Goal: Feedback & Contribution: Contribute content

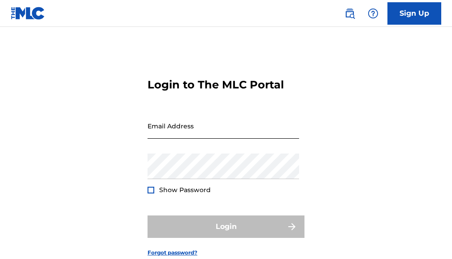
click at [156, 136] on input "Email Address" at bounding box center [224, 126] width 152 height 26
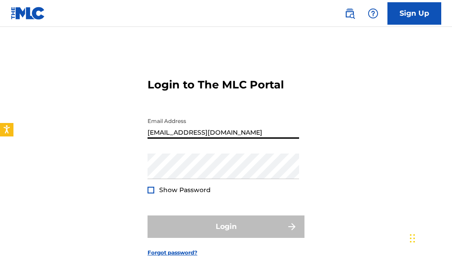
type input "[EMAIL_ADDRESS][DOMAIN_NAME]"
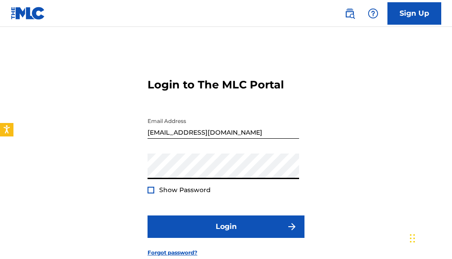
click at [148, 215] on button "Login" at bounding box center [226, 226] width 157 height 22
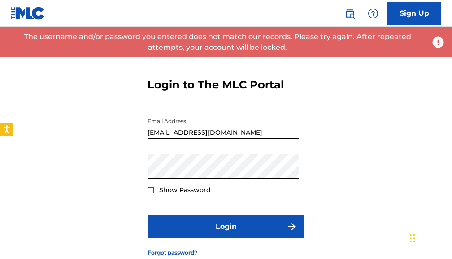
click at [148, 215] on button "Login" at bounding box center [226, 226] width 157 height 22
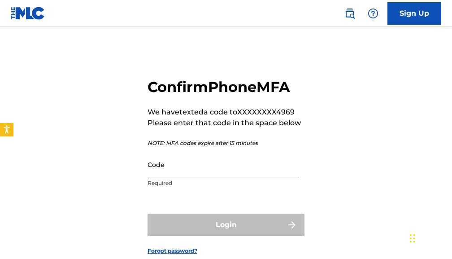
click at [178, 166] on input "Code" at bounding box center [224, 165] width 152 height 26
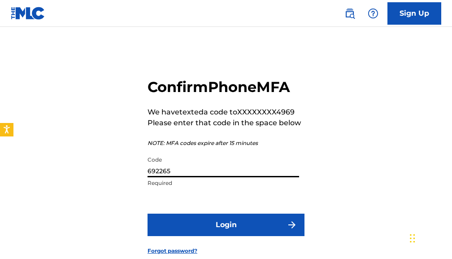
type input "692265"
click at [148, 213] on button "Login" at bounding box center [226, 224] width 157 height 22
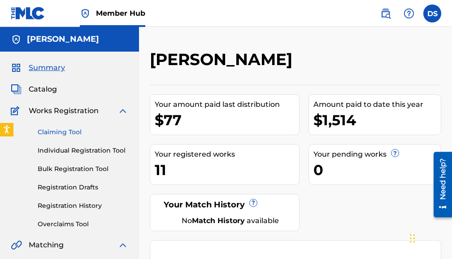
click at [56, 133] on link "Claiming Tool" at bounding box center [83, 131] width 91 height 9
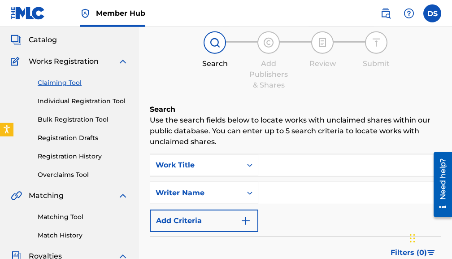
scroll to position [91, 0]
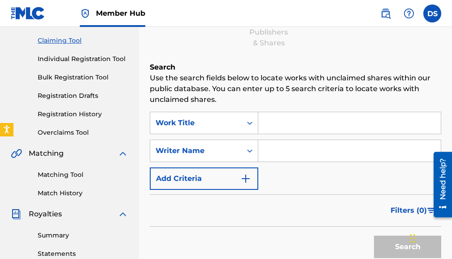
click at [271, 119] on input "Search Form" at bounding box center [349, 123] width 182 height 22
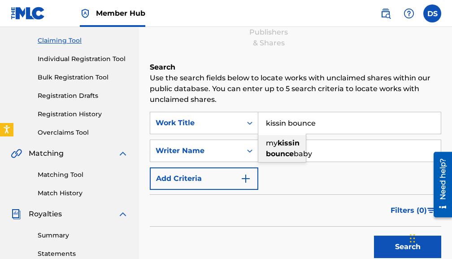
click at [287, 159] on div "my kissin bounce baby" at bounding box center [282, 148] width 48 height 27
type input "my kissin bounce baby"
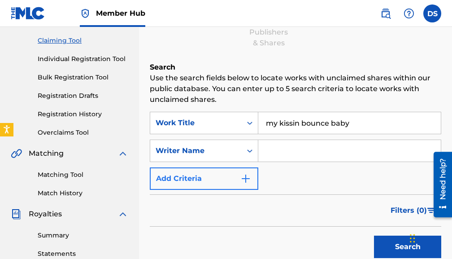
drag, startPoint x: 335, startPoint y: 131, endPoint x: 217, endPoint y: 169, distance: 124.1
click at [258, 134] on input "my kissin bounce baby" at bounding box center [349, 123] width 182 height 22
drag, startPoint x: 357, startPoint y: 125, endPoint x: 220, endPoint y: 126, distance: 137.2
click at [258, 126] on input "my kissin bounce baby" at bounding box center [349, 123] width 182 height 22
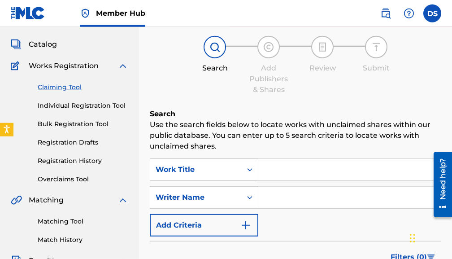
scroll to position [0, 0]
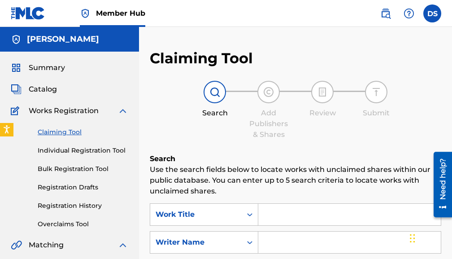
click at [34, 38] on h5 "[PERSON_NAME]" at bounding box center [63, 39] width 72 height 10
click at [17, 40] on img at bounding box center [16, 39] width 11 height 11
click at [24, 72] on link "Summary" at bounding box center [38, 67] width 54 height 11
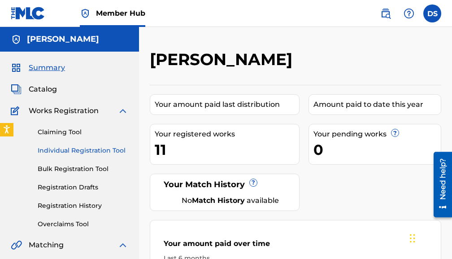
click at [74, 151] on link "Individual Registration Tool" at bounding box center [83, 150] width 91 height 9
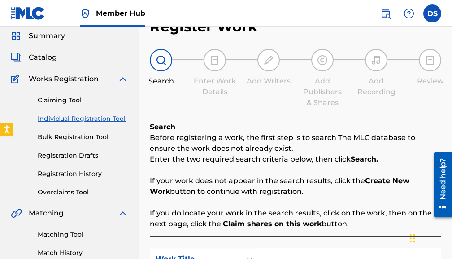
scroll to position [46, 0]
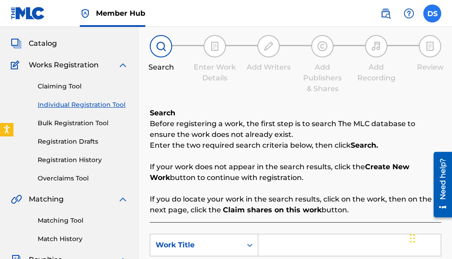
click at [430, 12] on label at bounding box center [432, 13] width 18 height 18
click at [432, 13] on input "DS [PERSON_NAME] [EMAIL_ADDRESS][DOMAIN_NAME] Notification Preferences Profile …" at bounding box center [432, 13] width 0 height 0
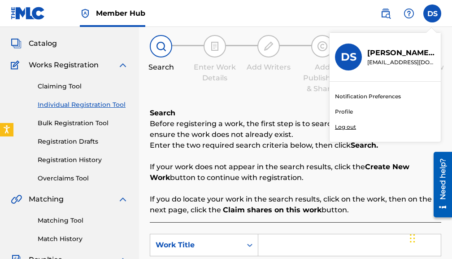
click at [360, 11] on nav "Member Hub DS DS [PERSON_NAME] [EMAIL_ADDRESS][DOMAIN_NAME] Notification Prefer…" at bounding box center [226, 13] width 452 height 27
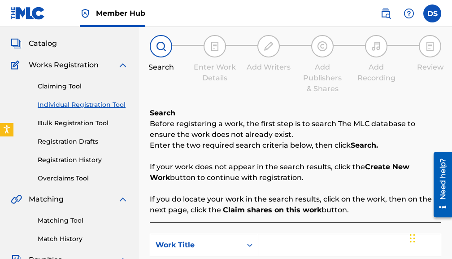
click at [122, 65] on img at bounding box center [122, 65] width 11 height 11
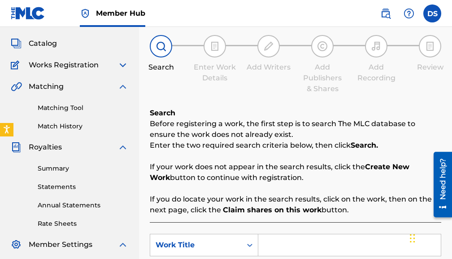
click at [126, 81] on img at bounding box center [122, 86] width 11 height 11
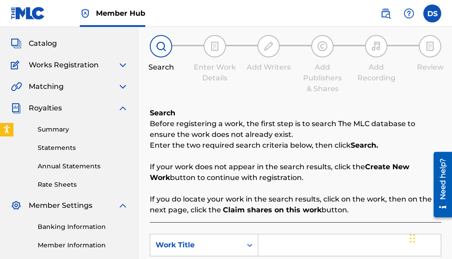
click at [122, 106] on img at bounding box center [122, 108] width 11 height 11
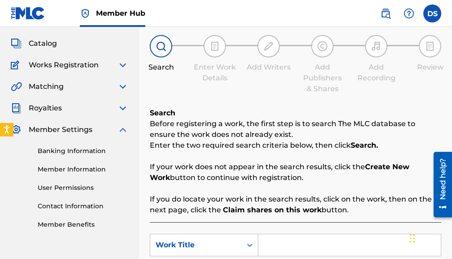
click at [123, 131] on img at bounding box center [122, 129] width 11 height 11
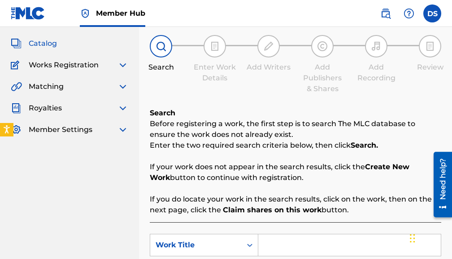
click at [43, 43] on span "Catalog" at bounding box center [43, 43] width 28 height 11
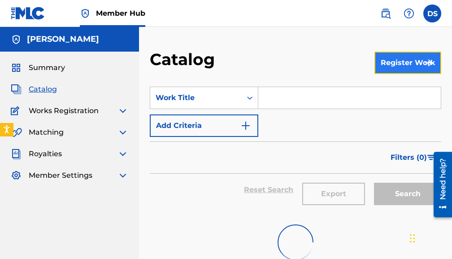
click at [386, 65] on button "Register Work" at bounding box center [407, 63] width 67 height 22
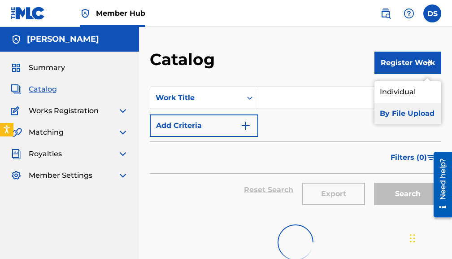
click at [389, 114] on link "By File Upload" at bounding box center [407, 114] width 67 height 22
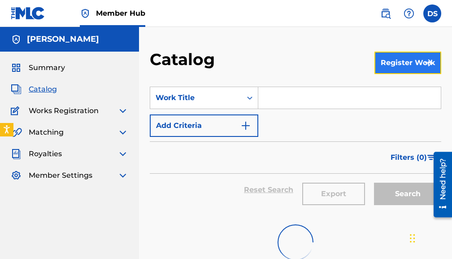
click at [395, 67] on button "Register Work" at bounding box center [407, 63] width 67 height 22
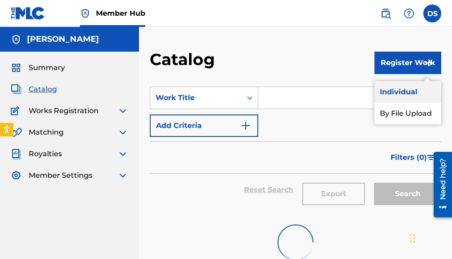
click at [391, 93] on link "Individual" at bounding box center [407, 92] width 67 height 22
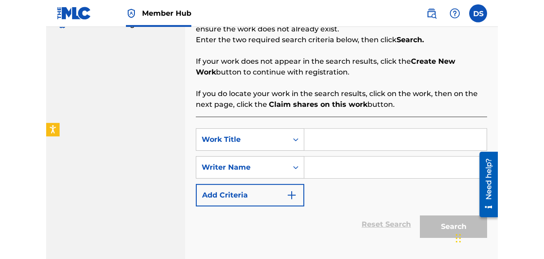
scroll to position [183, 0]
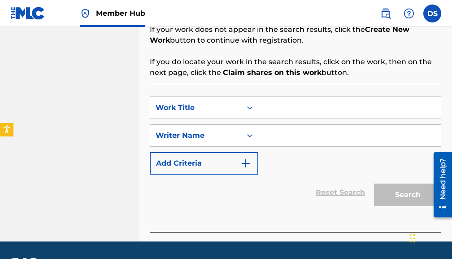
click at [274, 110] on input "Search Form" at bounding box center [349, 108] width 182 height 22
type input "kissin bounce"
click at [276, 140] on input "Search Form" at bounding box center [349, 136] width 182 height 22
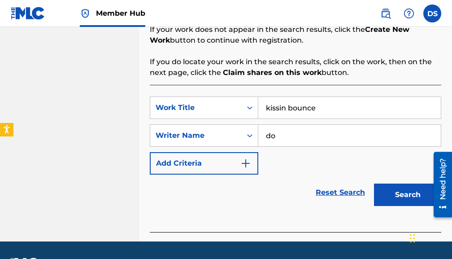
type input "d"
type input "[PERSON_NAME]"
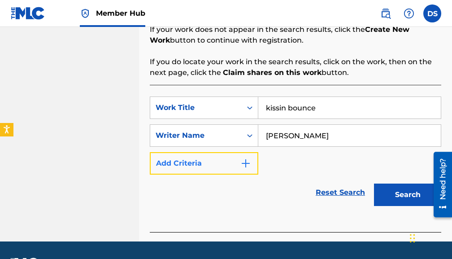
click at [244, 162] on img "Search Form" at bounding box center [245, 163] width 11 height 11
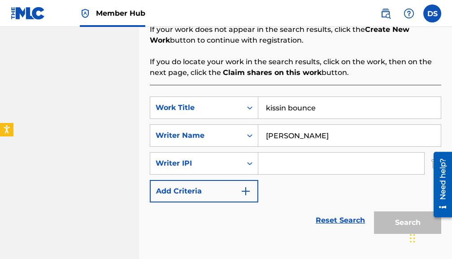
click at [270, 163] on input "Search Form" at bounding box center [341, 163] width 166 height 22
click at [276, 164] on input "Search Form" at bounding box center [341, 163] width 166 height 22
paste input "00598088292"
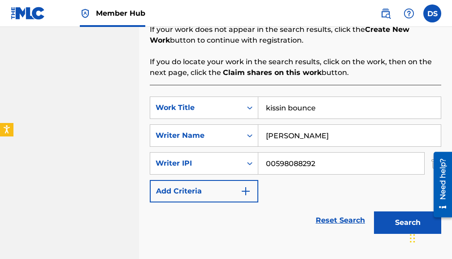
type input "00598088292"
drag, startPoint x: 312, startPoint y: 140, endPoint x: 256, endPoint y: 151, distance: 56.6
click at [258, 146] on input "[PERSON_NAME]" at bounding box center [349, 136] width 182 height 22
type input "DON-P THE PANHANDLE KING"
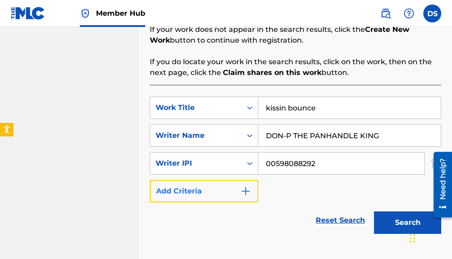
click at [245, 190] on img "Search Form" at bounding box center [245, 191] width 11 height 11
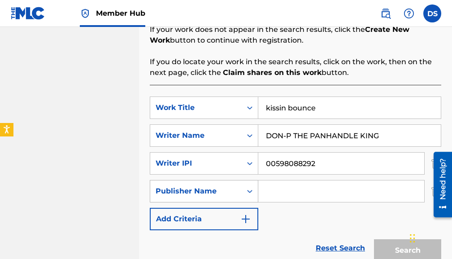
click at [251, 191] on icon "Search Form" at bounding box center [249, 191] width 5 height 3
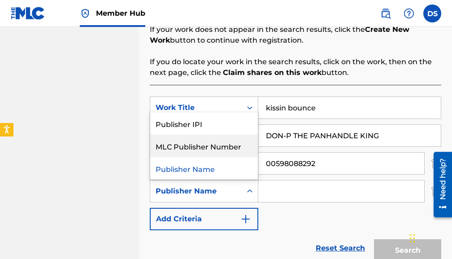
click at [214, 143] on div "MLC Publisher Number" at bounding box center [204, 146] width 108 height 22
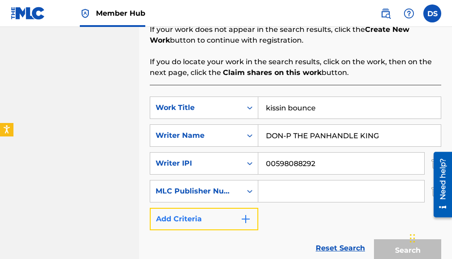
click at [236, 217] on button "Add Criteria" at bounding box center [204, 219] width 108 height 22
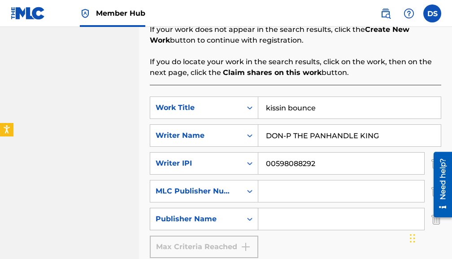
click at [245, 217] on div "Search Form" at bounding box center [250, 219] width 16 height 16
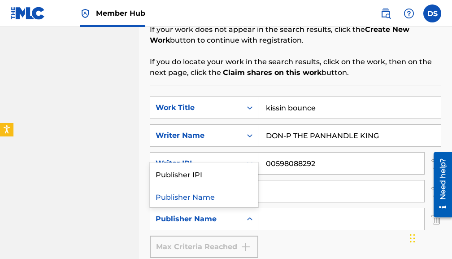
click at [130, 186] on nav "[PERSON_NAME] Summary Catalog Works Registration Claiming Tool Individual Regis…" at bounding box center [69, 84] width 139 height 481
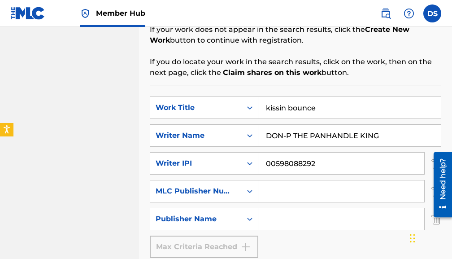
click at [434, 220] on div at bounding box center [439, 184] width 25 height 74
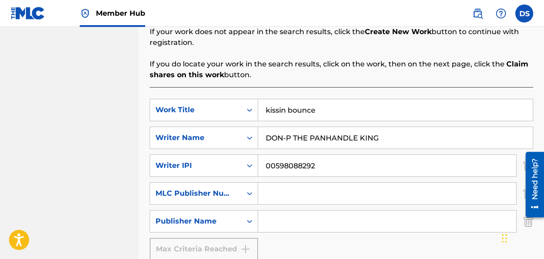
click at [451, 167] on div at bounding box center [531, 184] width 25 height 74
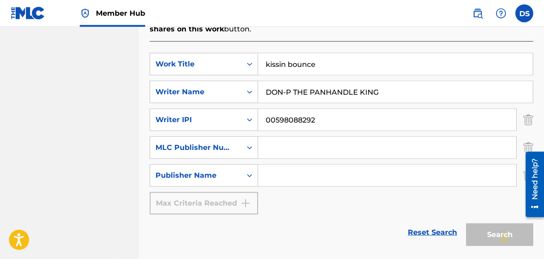
scroll to position [294, 0]
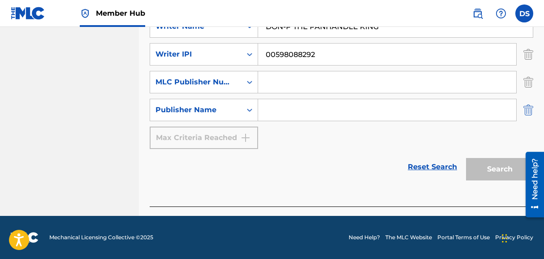
click at [451, 109] on img "Search Form" at bounding box center [529, 110] width 10 height 22
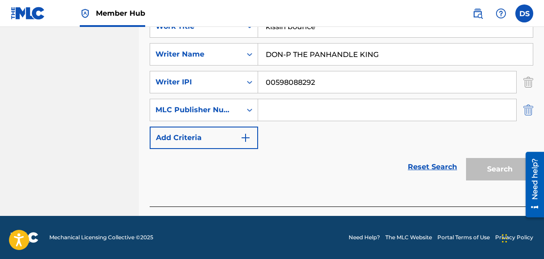
click at [451, 108] on img "Search Form" at bounding box center [529, 110] width 10 height 22
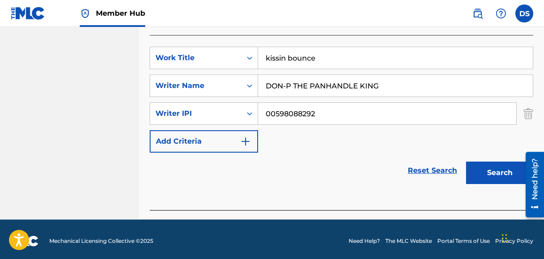
scroll to position [239, 0]
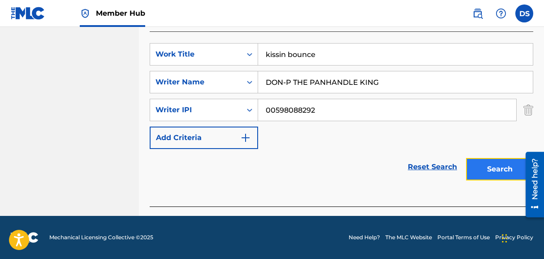
click at [451, 167] on button "Search" at bounding box center [499, 169] width 67 height 22
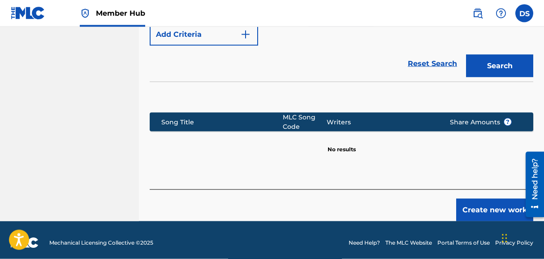
scroll to position [347, 0]
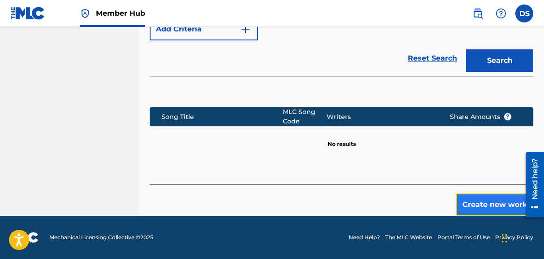
click at [451, 200] on button "Create new work" at bounding box center [494, 204] width 77 height 22
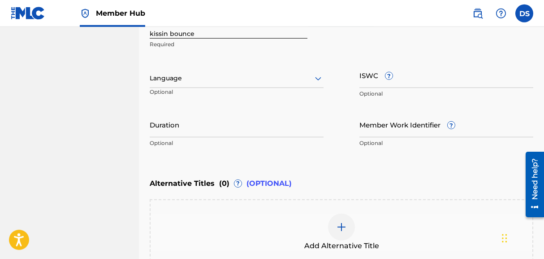
scroll to position [183, 0]
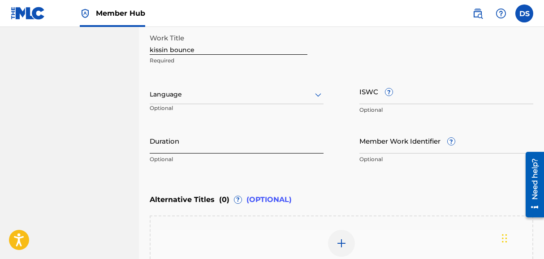
click at [187, 146] on input "Duration" at bounding box center [237, 141] width 174 height 26
click at [358, 127] on div "Work Title kissin bounce Required Language Optional ISWC ? Optional Duration 2:…" at bounding box center [342, 98] width 384 height 139
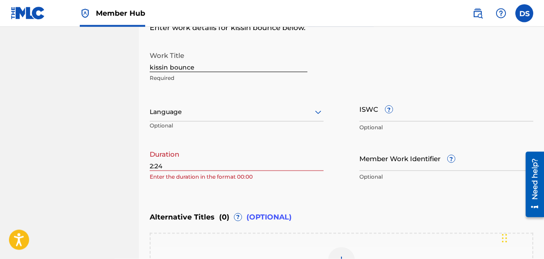
scroll to position [166, 0]
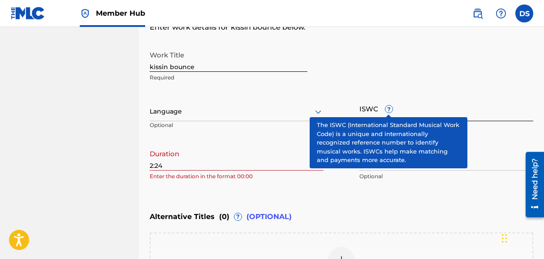
click at [390, 110] on span "?" at bounding box center [389, 108] width 7 height 7
click at [390, 110] on input "ISWC ?" at bounding box center [447, 108] width 174 height 26
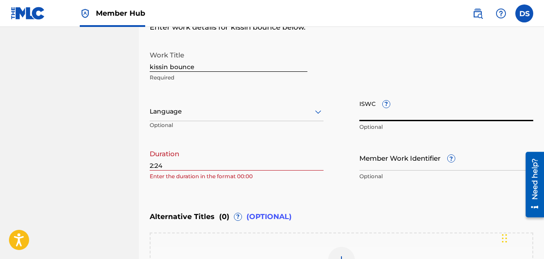
click at [389, 109] on input "ISWC ?" at bounding box center [447, 108] width 174 height 26
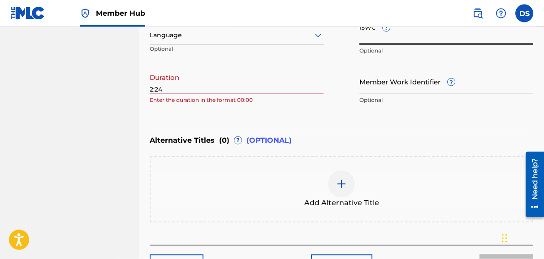
scroll to position [257, 0]
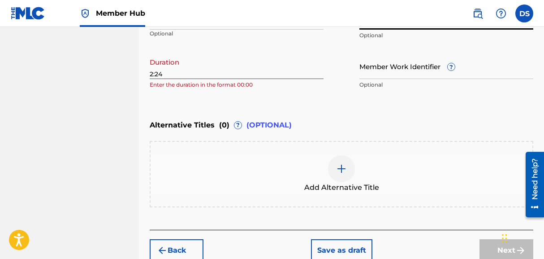
click at [150, 73] on div "Register Work Search Enter Work Details Add Writers Add Publishers & Shares Add…" at bounding box center [341, 26] width 405 height 469
click at [148, 72] on div "Register Work Search Enter Work Details Add Writers Add Publishers & Shares Add…" at bounding box center [341, 26] width 405 height 469
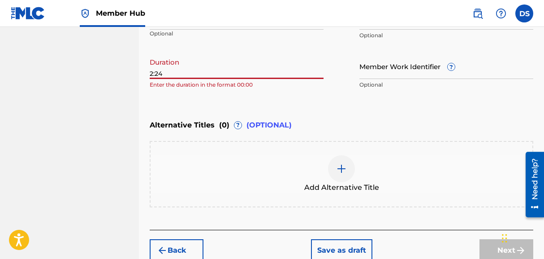
click at [151, 75] on input "2:24" at bounding box center [237, 66] width 174 height 26
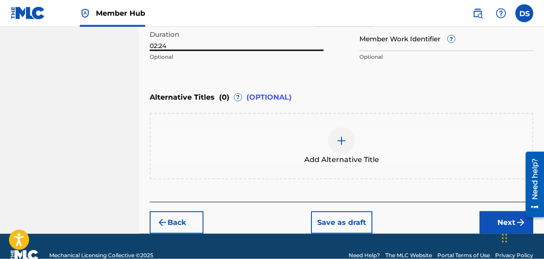
scroll to position [303, 0]
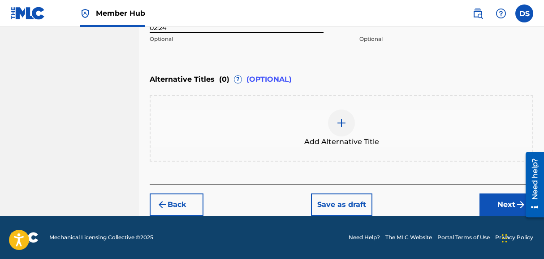
type input "02:24"
click at [333, 118] on div at bounding box center [341, 122] width 27 height 27
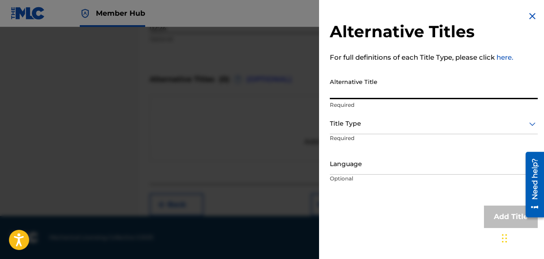
paste input "Kissin Bounce (Dance mix)"
type input "Kissin Bounce (Dance mix)"
click at [346, 133] on div "Title Type" at bounding box center [434, 124] width 208 height 20
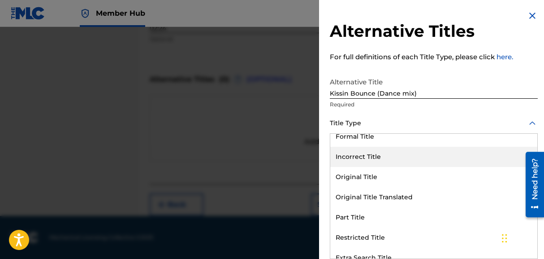
scroll to position [51, 0]
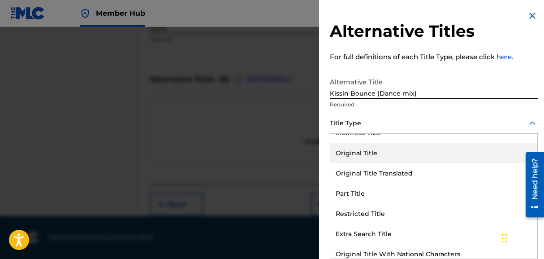
click at [368, 154] on div "Original Title" at bounding box center [433, 153] width 207 height 20
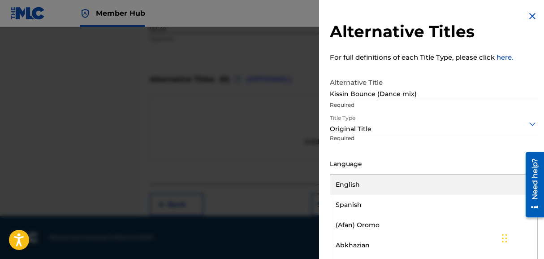
scroll to position [0, 0]
click at [367, 173] on div "Language" at bounding box center [434, 164] width 208 height 20
click at [361, 180] on div "English" at bounding box center [433, 184] width 207 height 20
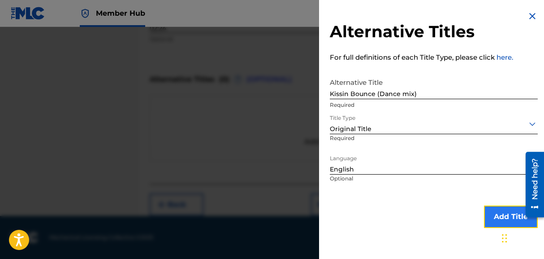
click at [451, 214] on button "Add Title" at bounding box center [511, 216] width 54 height 22
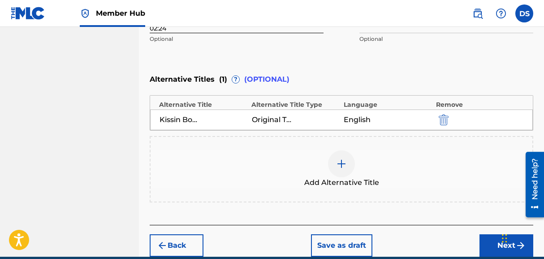
click at [342, 174] on div at bounding box center [341, 163] width 27 height 27
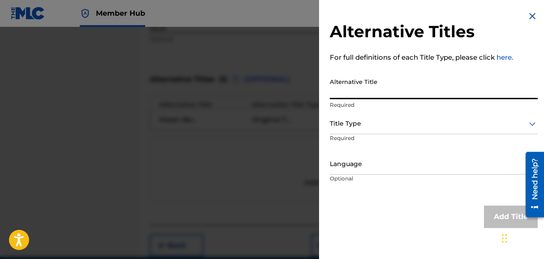
click at [349, 91] on input "Alternative Title" at bounding box center [434, 87] width 208 height 26
click at [354, 132] on div "Title Type" at bounding box center [434, 124] width 208 height 20
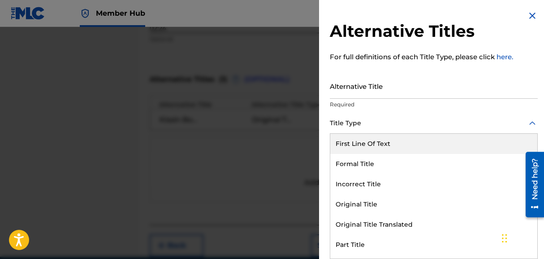
click at [353, 143] on div "First Line Of Text" at bounding box center [433, 144] width 207 height 20
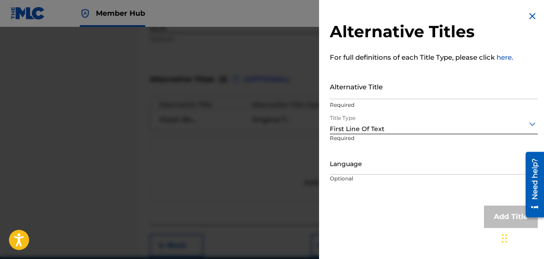
scroll to position [0, 0]
click at [344, 163] on div at bounding box center [434, 163] width 208 height 11
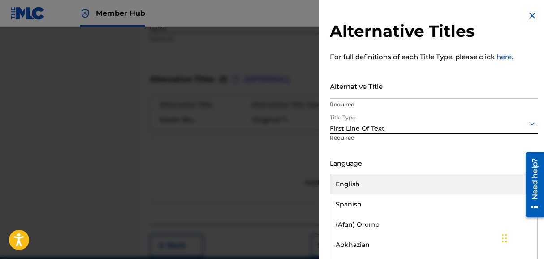
click at [350, 180] on div "English" at bounding box center [433, 184] width 207 height 20
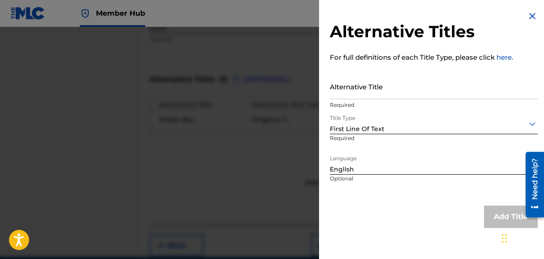
scroll to position [0, 0]
drag, startPoint x: 378, startPoint y: 130, endPoint x: 373, endPoint y: 132, distance: 4.7
click at [374, 131] on div "First Line Of Text" at bounding box center [434, 128] width 208 height 9
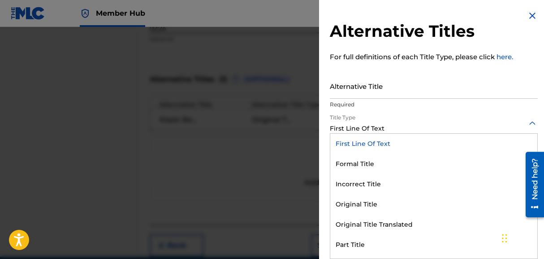
click at [367, 148] on div "First Line Of Text" at bounding box center [433, 144] width 207 height 20
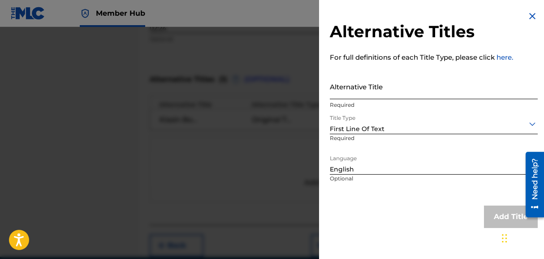
click at [331, 95] on input "Alternative Title" at bounding box center [434, 87] width 208 height 26
paste input "Kissin Bounce"
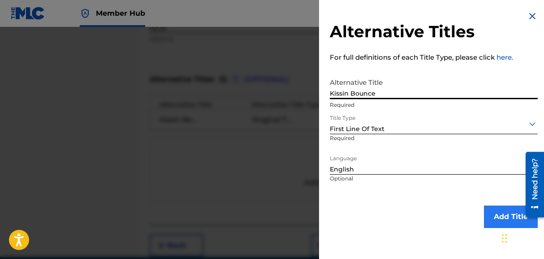
type input "Kissin Bounce"
click at [451, 214] on button "Add Title" at bounding box center [511, 216] width 54 height 22
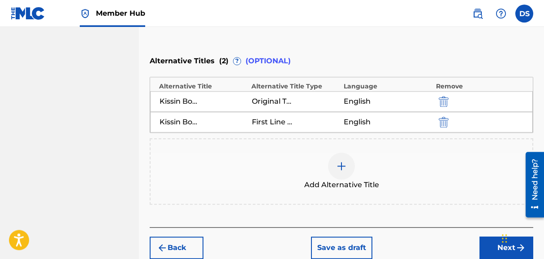
scroll to position [365, 0]
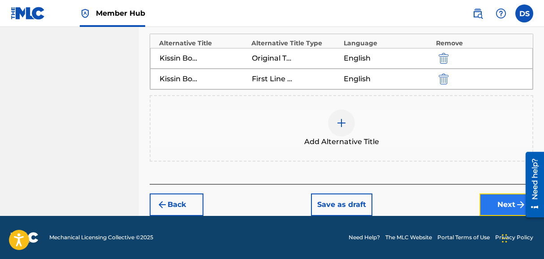
click at [451, 203] on button "Next" at bounding box center [507, 204] width 54 height 22
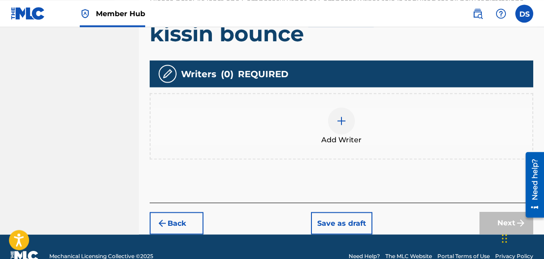
scroll to position [241, 0]
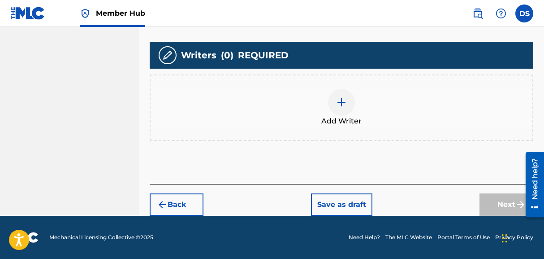
click at [347, 106] on img at bounding box center [341, 102] width 11 height 11
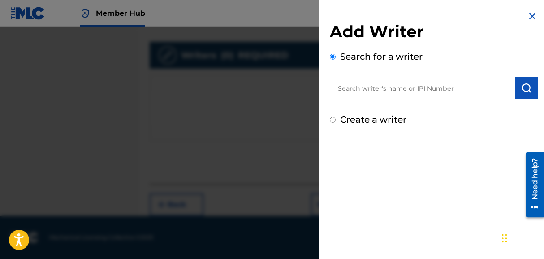
click at [369, 95] on input "text" at bounding box center [423, 88] width 186 height 22
type input "DON-P PANA"
click at [336, 119] on input "Create a writer" at bounding box center [333, 120] width 6 height 6
radio input "false"
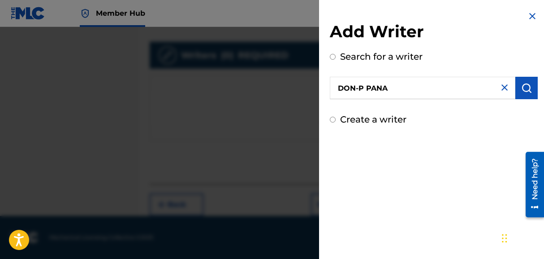
radio input "true"
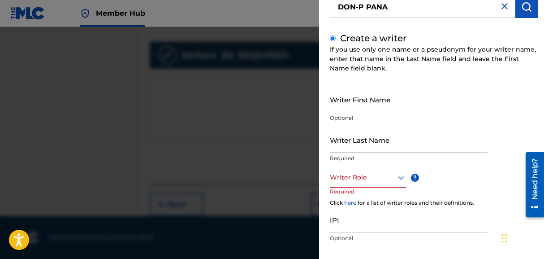
scroll to position [102, 0]
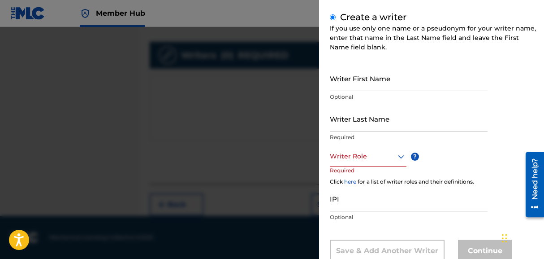
click at [377, 163] on div "Writer Role" at bounding box center [368, 156] width 77 height 20
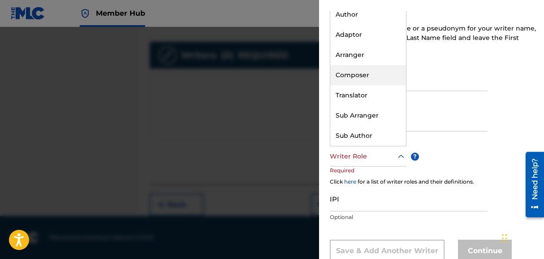
scroll to position [0, 0]
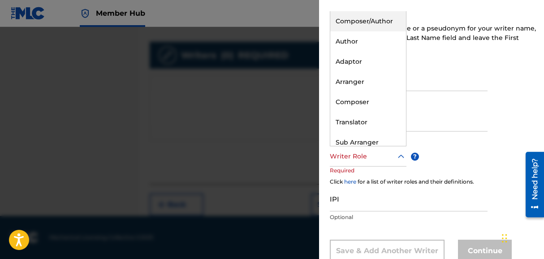
click at [375, 20] on div "Composer/Author" at bounding box center [368, 21] width 76 height 20
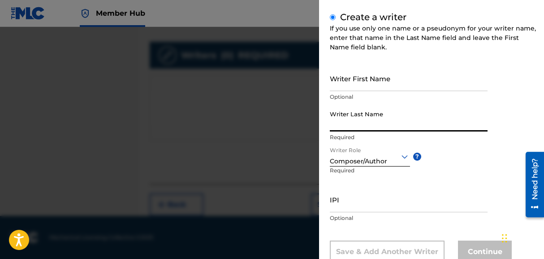
click at [353, 126] on input "Writer Last Name" at bounding box center [409, 119] width 158 height 26
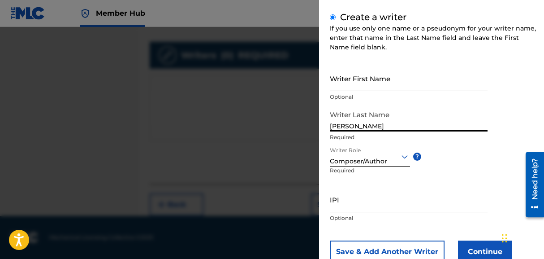
type input "[PERSON_NAME]"
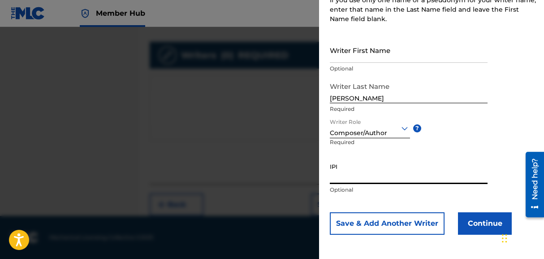
click at [339, 177] on input "IPI" at bounding box center [409, 171] width 158 height 26
paste input "00598088292"
type input "00598088292"
click at [346, 56] on input "Writer First Name" at bounding box center [409, 50] width 158 height 26
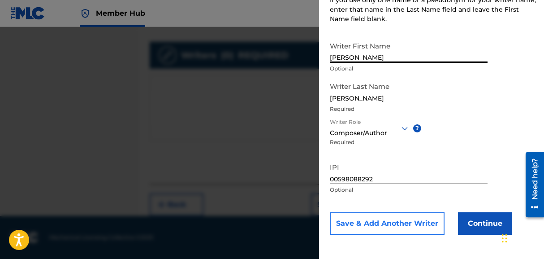
type input "[PERSON_NAME]"
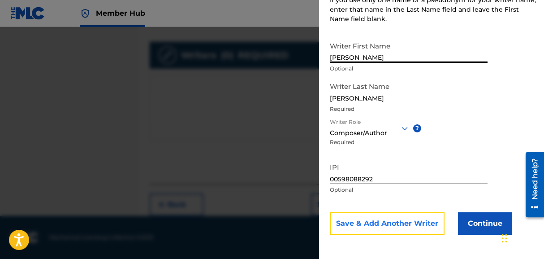
click at [432, 226] on button "Save & Add Another Writer" at bounding box center [387, 223] width 115 height 22
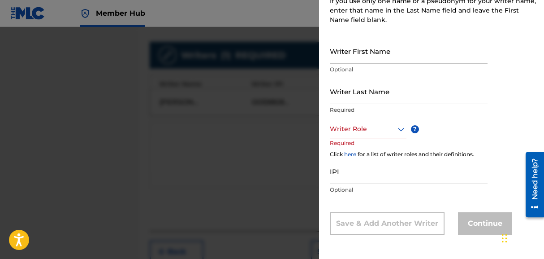
scroll to position [130, 0]
click at [246, 151] on div at bounding box center [272, 156] width 544 height 259
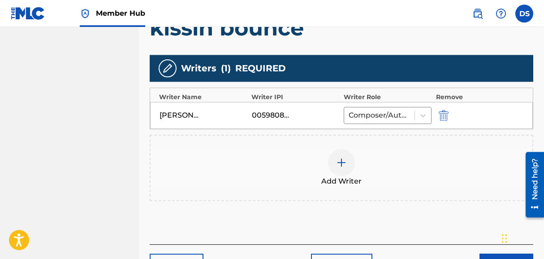
scroll to position [243, 0]
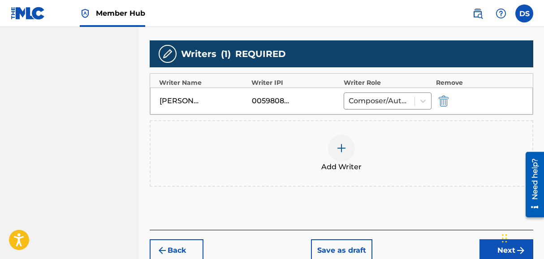
click at [338, 150] on img at bounding box center [341, 148] width 11 height 11
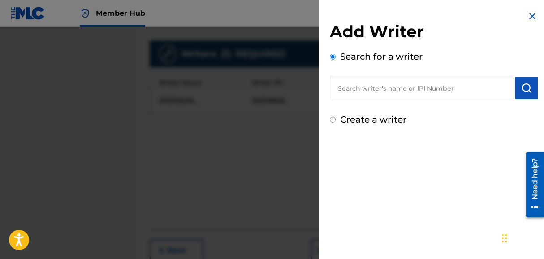
click at [451, 14] on img at bounding box center [532, 16] width 11 height 11
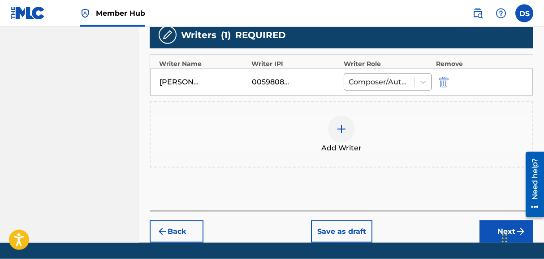
scroll to position [288, 0]
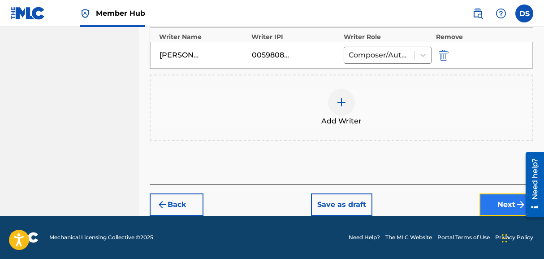
click at [451, 203] on button "Next" at bounding box center [507, 204] width 54 height 22
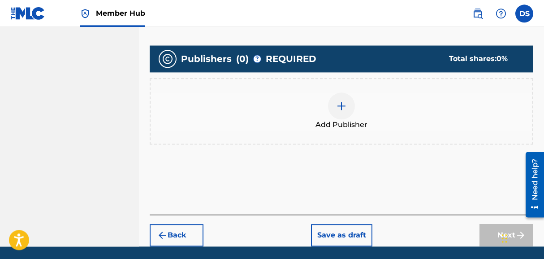
scroll to position [175, 0]
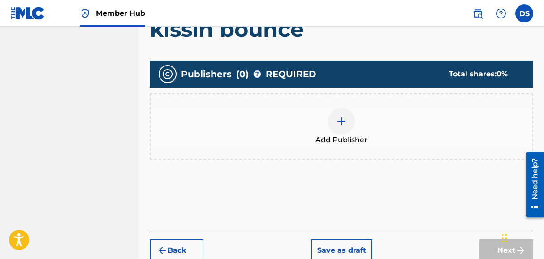
click at [337, 122] on img at bounding box center [341, 121] width 11 height 11
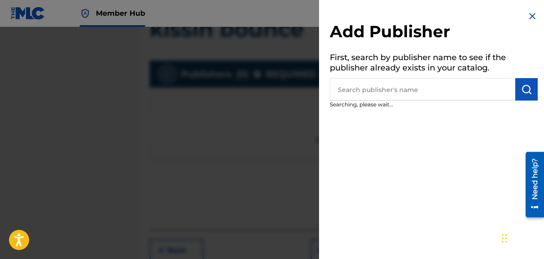
click at [378, 82] on input "text" at bounding box center [423, 89] width 186 height 22
click at [373, 88] on input "text" at bounding box center [423, 89] width 186 height 22
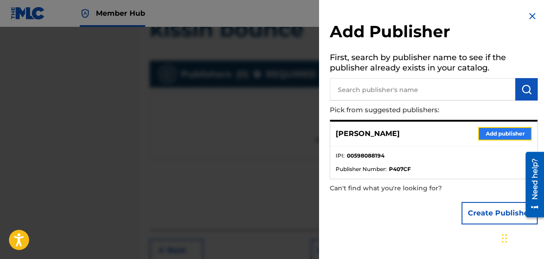
click at [451, 136] on button "Add publisher" at bounding box center [505, 133] width 54 height 13
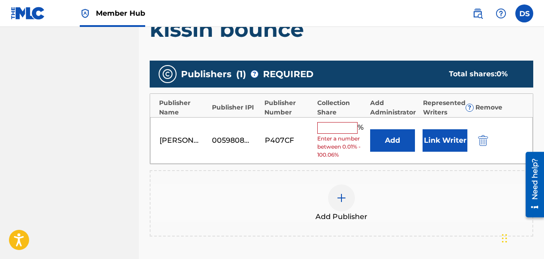
click at [330, 130] on input "text" at bounding box center [337, 128] width 40 height 12
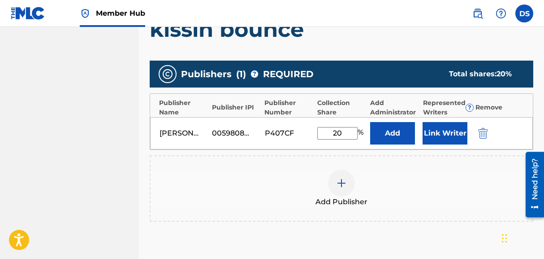
type input "2"
type input "100"
click at [383, 179] on div "Add Publisher" at bounding box center [342, 188] width 382 height 38
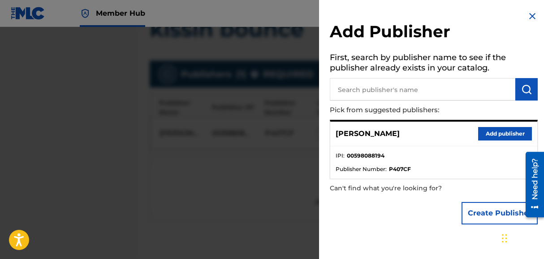
click at [296, 174] on div at bounding box center [272, 156] width 544 height 259
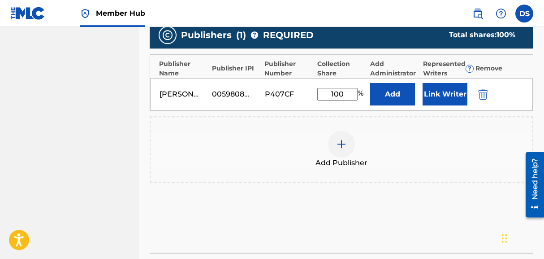
scroll to position [266, 0]
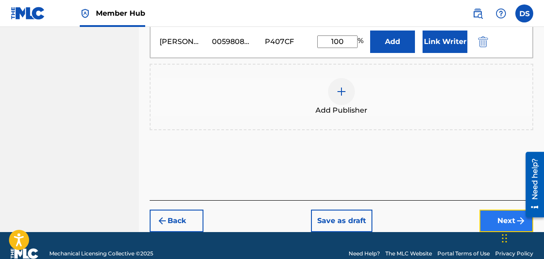
click at [451, 213] on button "Next" at bounding box center [507, 220] width 54 height 22
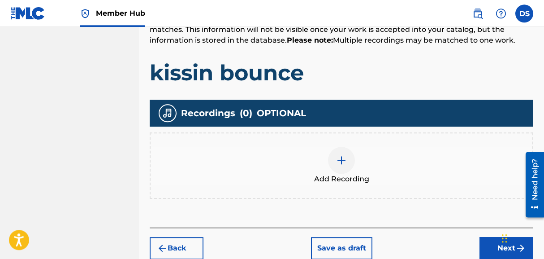
scroll to position [125, 0]
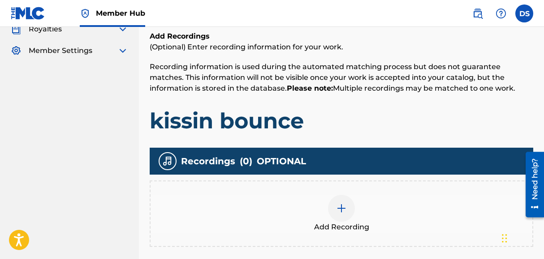
click at [336, 206] on img at bounding box center [341, 208] width 11 height 11
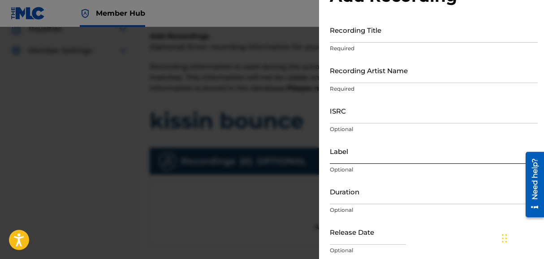
scroll to position [51, 0]
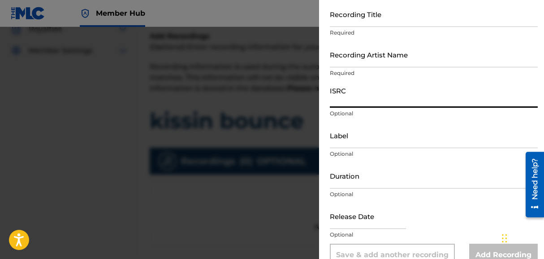
click at [339, 107] on input "ISRC" at bounding box center [434, 95] width 208 height 26
paste input "QZZ7U2508564"
type input "QZZ7U2508564"
click at [336, 28] on div "Recording Title Required" at bounding box center [434, 21] width 208 height 40
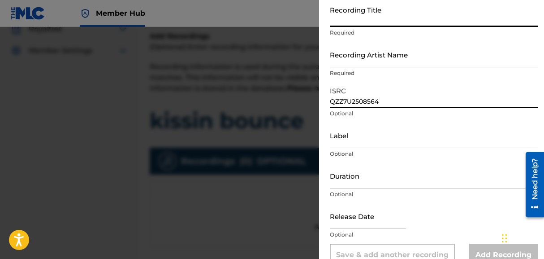
click at [336, 22] on input "Recording Title" at bounding box center [434, 14] width 208 height 26
paste input "Kissin Bounce (Dance mix)"
type input "Kissin Bounce (Dance mix)"
click at [344, 67] on div "Recording Artist Name Required" at bounding box center [434, 62] width 208 height 40
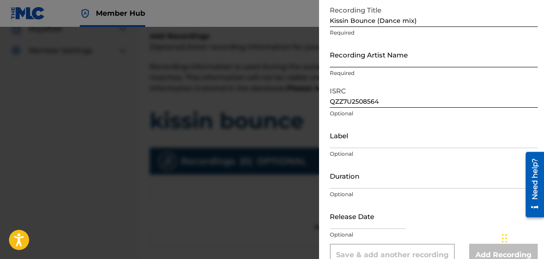
click at [344, 63] on input "Recording Artist Name" at bounding box center [434, 55] width 208 height 26
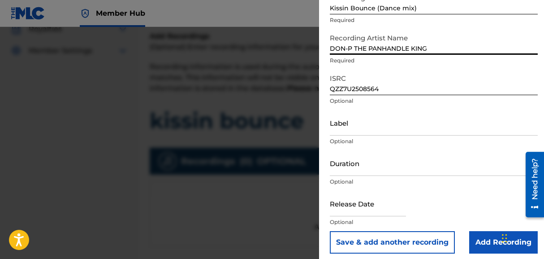
scroll to position [69, 0]
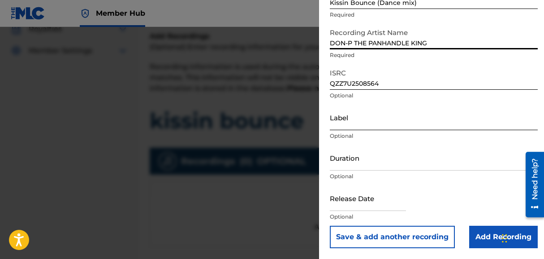
type input "DON-P THE PANHANDLE KING"
click at [343, 125] on input "Label" at bounding box center [434, 117] width 208 height 26
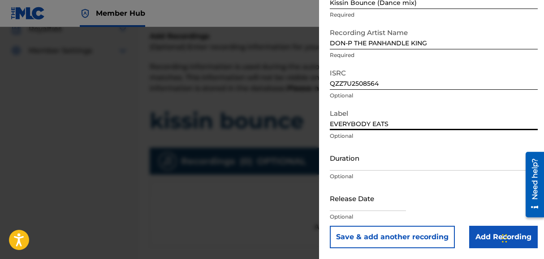
type input "EVERYBODY EATS"
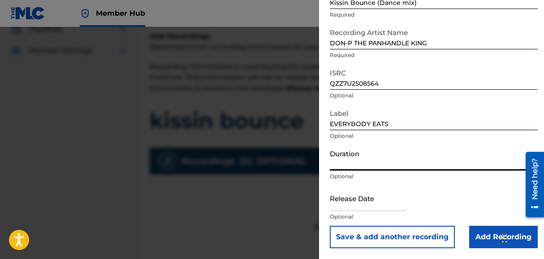
click at [353, 169] on input "Duration" at bounding box center [434, 158] width 208 height 26
type input "02:24"
drag, startPoint x: 332, startPoint y: 212, endPoint x: 332, endPoint y: 207, distance: 5.0
click at [332, 211] on div at bounding box center [368, 198] width 76 height 27
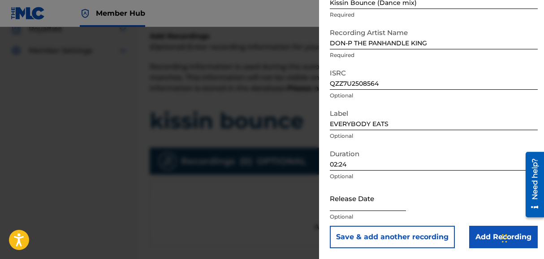
paste input ": [DATE]"
type input ": [DATE]"
click at [395, 194] on input ": [DATE]" at bounding box center [368, 198] width 76 height 26
select select "8"
select select "2025"
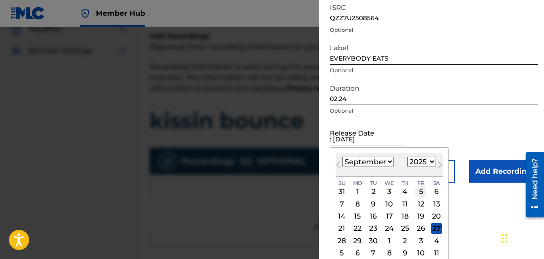
scroll to position [140, 0]
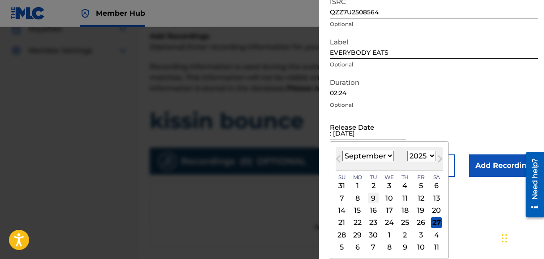
type input ": [DATE]"
click at [372, 200] on div "9" at bounding box center [373, 197] width 11 height 11
type input "[DATE]"
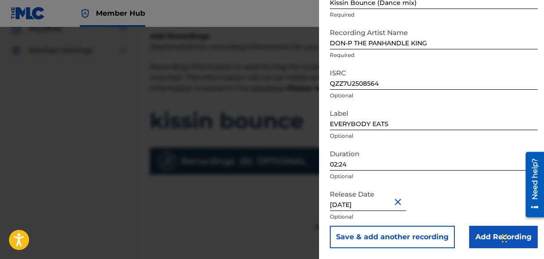
click at [447, 192] on div "Release Date [DATE] Optional" at bounding box center [434, 205] width 208 height 40
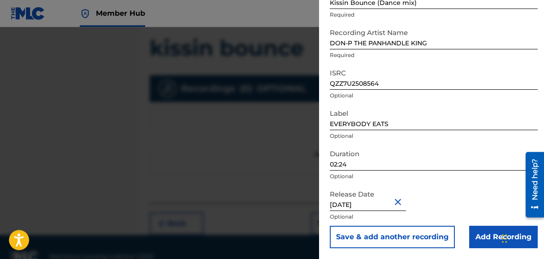
scroll to position [216, 0]
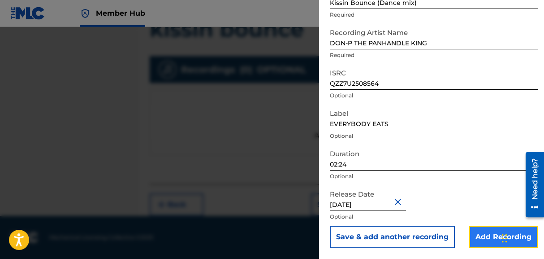
click at [451, 234] on input "Add Recording" at bounding box center [503, 237] width 69 height 22
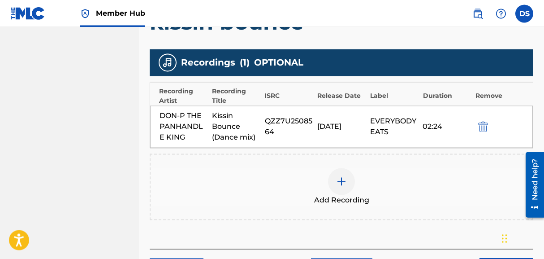
scroll to position [196, 0]
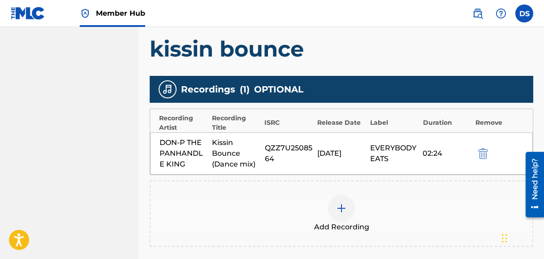
click at [344, 205] on img at bounding box center [341, 208] width 11 height 11
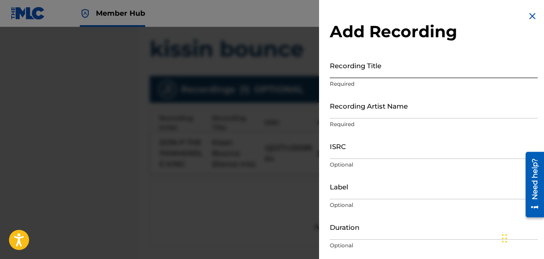
click at [346, 74] on input "Recording Title" at bounding box center [434, 65] width 208 height 26
paste input "Kissin Bounce"
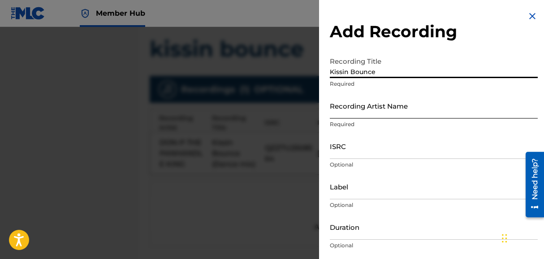
type input "Kissin Bounce"
click at [347, 116] on input "Recording Artist Name" at bounding box center [434, 106] width 208 height 26
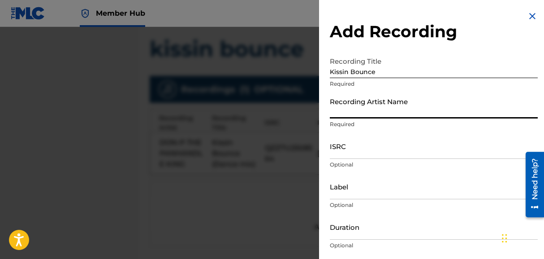
click at [346, 116] on input "Recording Artist Name" at bounding box center [434, 106] width 208 height 26
type input "DON-P THE PANHANDLE KING"
click at [343, 157] on input "ISRC" at bounding box center [434, 146] width 208 height 26
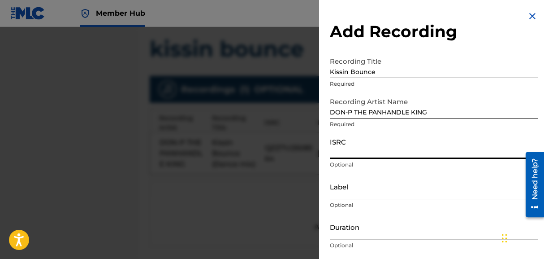
paste input "QZZ7V2596736"
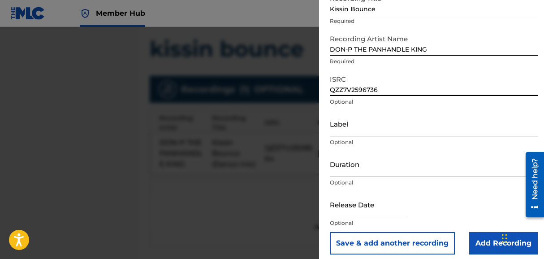
scroll to position [69, 0]
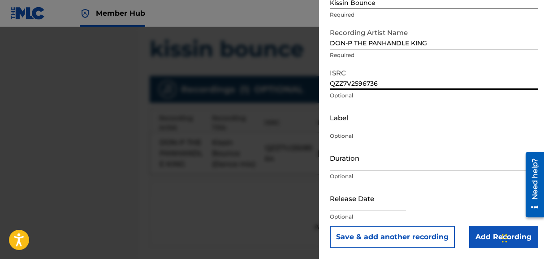
type input "QZZ7V2596736"
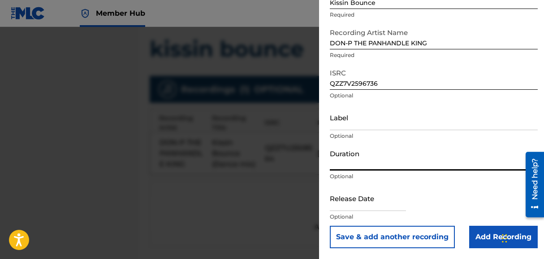
click at [343, 162] on input "Duration" at bounding box center [434, 158] width 208 height 26
type input "01:34"
click at [366, 205] on input "text" at bounding box center [368, 198] width 76 height 26
select select "8"
select select "2025"
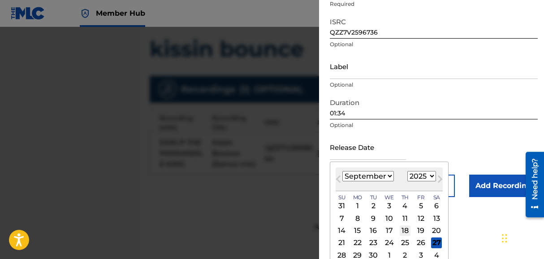
scroll to position [140, 0]
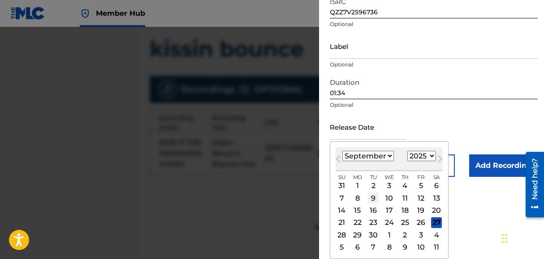
click at [376, 198] on div "9" at bounding box center [373, 197] width 11 height 11
type input "[DATE]"
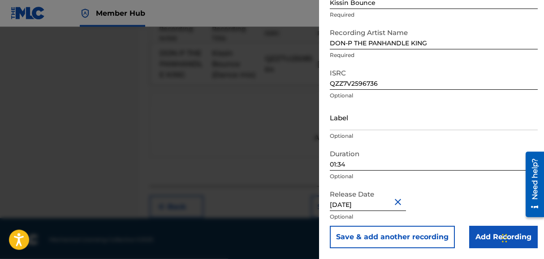
scroll to position [288, 0]
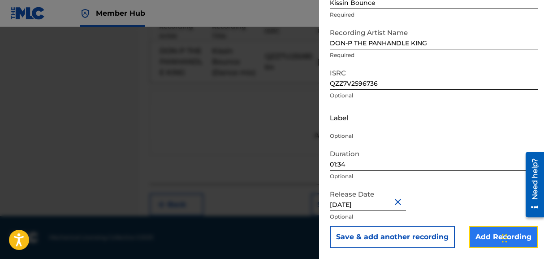
click at [451, 229] on input "Add Recording" at bounding box center [503, 237] width 69 height 22
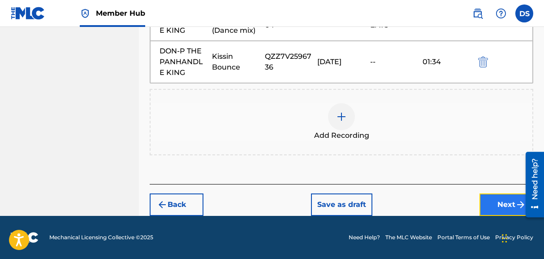
click at [451, 204] on button "Next" at bounding box center [507, 204] width 54 height 22
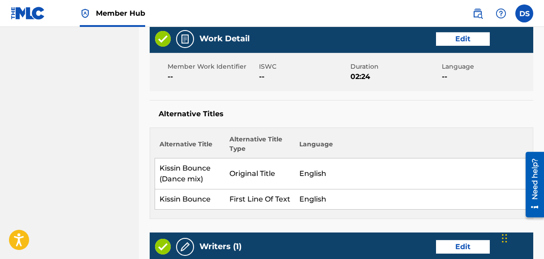
scroll to position [223, 0]
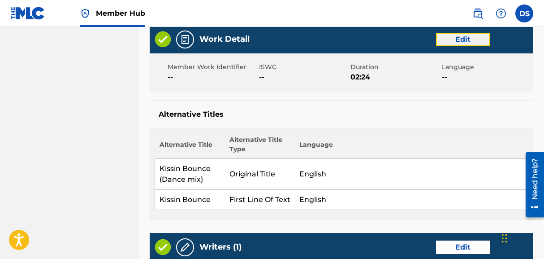
click at [444, 39] on button "Edit" at bounding box center [463, 39] width 54 height 13
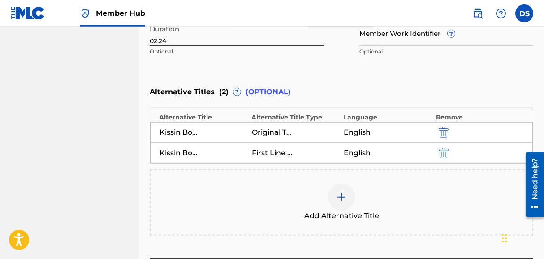
scroll to position [315, 0]
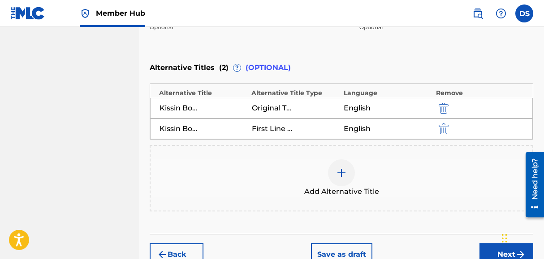
click at [340, 179] on div at bounding box center [341, 172] width 27 height 27
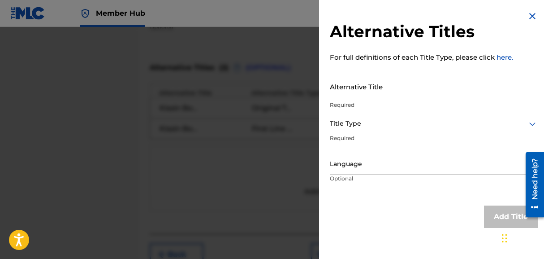
click at [339, 96] on input "Alternative Title" at bounding box center [434, 87] width 208 height 26
paste input "Kissin’ You Remix by [PERSON_NAME] + TOTAL (TIKTOK) | Kissin [PERSON_NAME]"
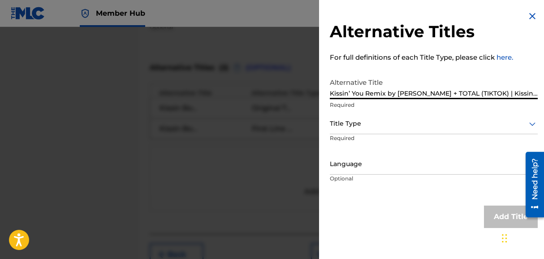
scroll to position [0, 16]
type input "Kissin’ You Remix by [PERSON_NAME] + TOTAL (TIKTOK) | Kissin [PERSON_NAME]"
click at [354, 126] on div at bounding box center [434, 123] width 208 height 11
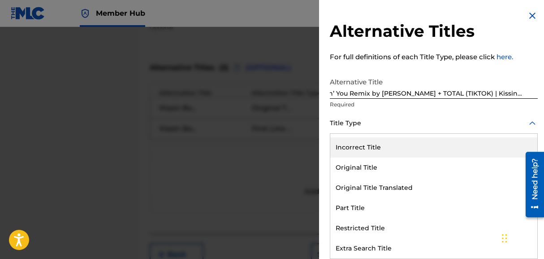
scroll to position [97, 0]
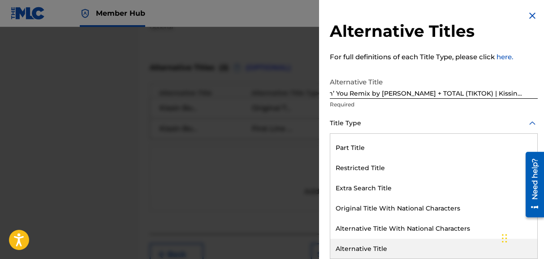
click at [363, 247] on div "Alternative Title" at bounding box center [433, 249] width 207 height 20
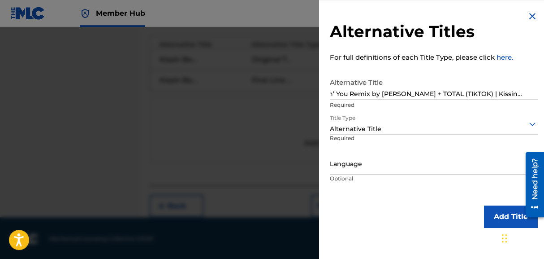
scroll to position [365, 0]
click at [377, 175] on p "Optional" at bounding box center [363, 184] width 67 height 20
click at [377, 172] on div "Language" at bounding box center [434, 164] width 208 height 20
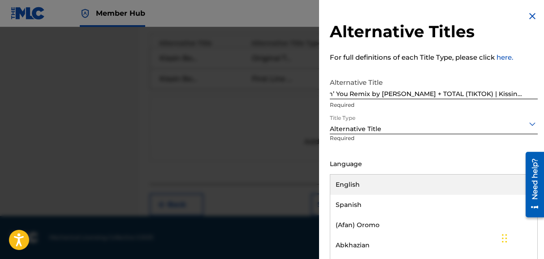
scroll to position [0, 0]
click at [364, 184] on div "English" at bounding box center [433, 184] width 207 height 20
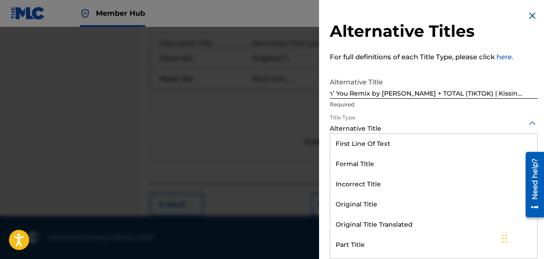
click at [358, 129] on div "Alternative Title" at bounding box center [434, 123] width 208 height 20
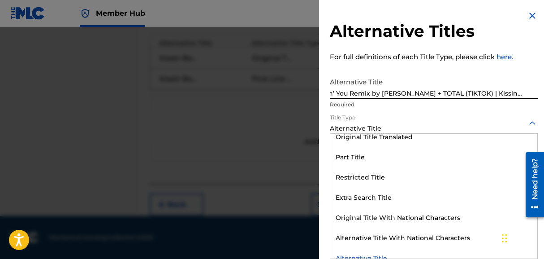
click at [393, 105] on p "Required" at bounding box center [434, 104] width 208 height 8
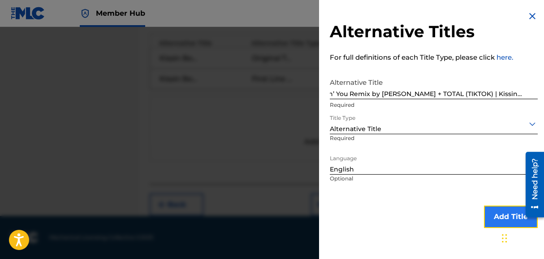
click at [451, 215] on button "Add Title" at bounding box center [511, 216] width 54 height 22
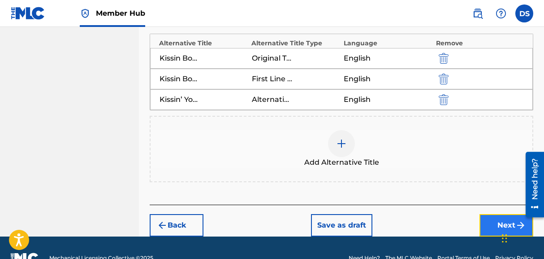
click at [451, 217] on button "Next" at bounding box center [507, 225] width 54 height 22
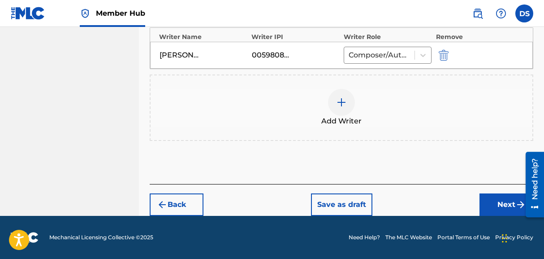
scroll to position [288, 0]
click at [451, 195] on button "Next" at bounding box center [507, 204] width 54 height 22
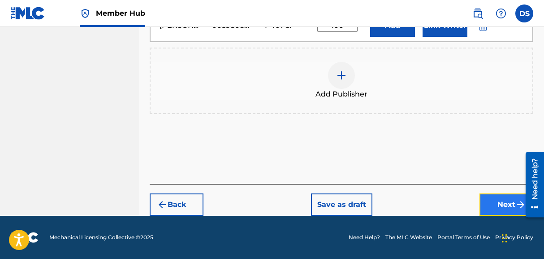
click at [451, 202] on button "Next" at bounding box center [507, 204] width 54 height 22
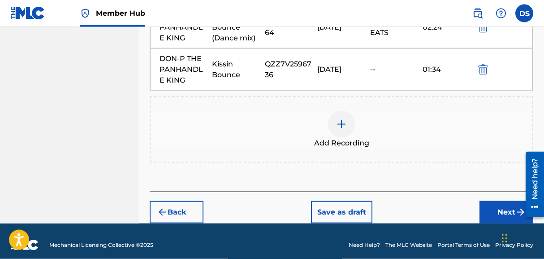
scroll to position [330, 0]
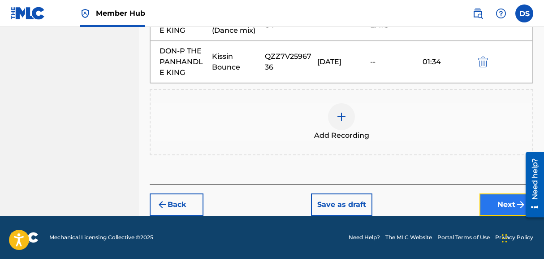
click at [451, 202] on button "Next" at bounding box center [507, 204] width 54 height 22
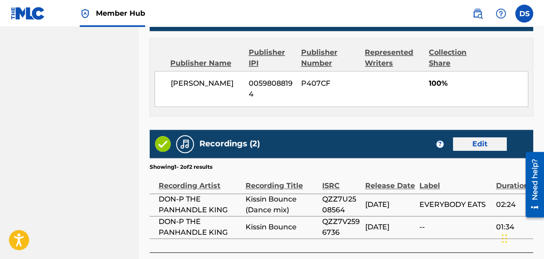
scroll to position [677, 0]
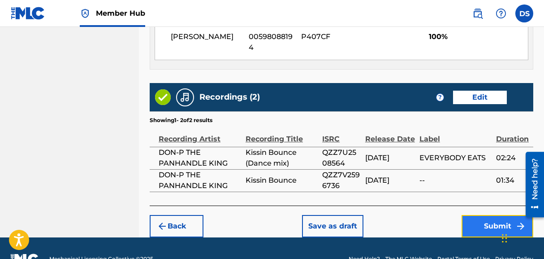
click at [451, 215] on button "Submit" at bounding box center [498, 226] width 72 height 22
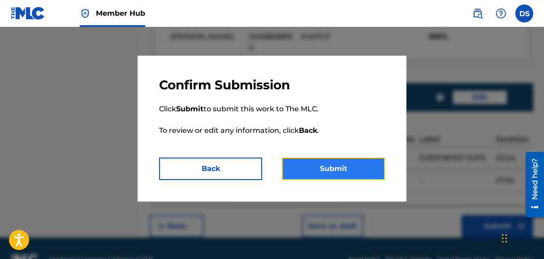
click at [345, 168] on button "Submit" at bounding box center [333, 168] width 103 height 22
